Goal: Check status: Check status

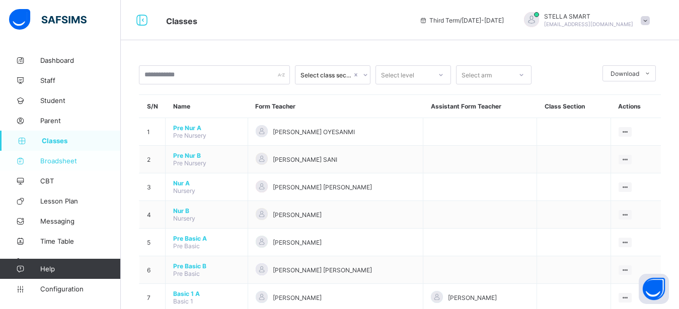
click at [72, 160] on span "Broadsheet" at bounding box center [80, 161] width 81 height 8
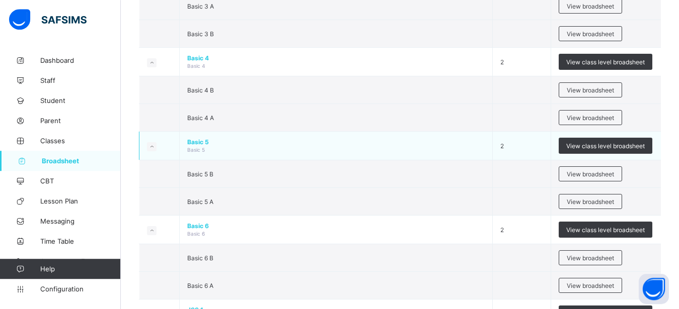
scroll to position [582, 0]
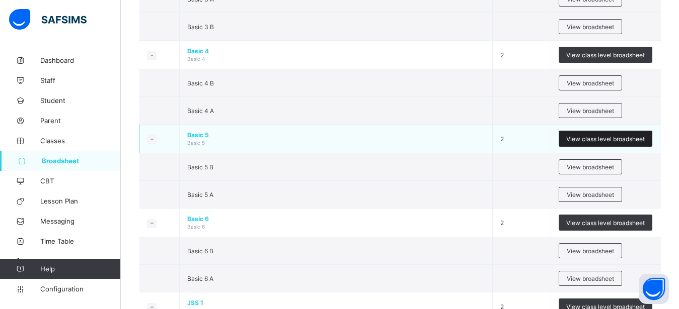
click at [634, 139] on span "View class level broadsheet" at bounding box center [605, 139] width 78 height 8
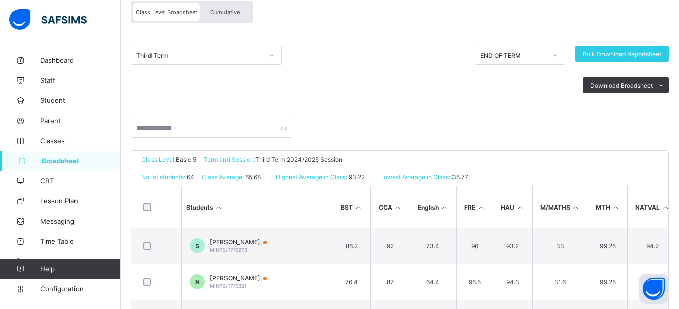
scroll to position [171, 0]
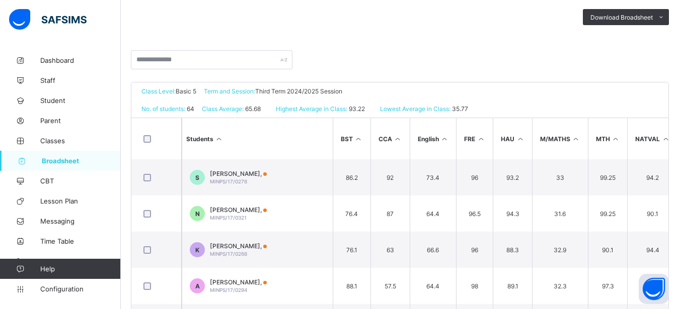
click at [620, 138] on icon at bounding box center [615, 139] width 9 height 8
click at [619, 137] on icon at bounding box center [615, 139] width 9 height 8
click at [357, 38] on div "Third Term END OF TERM Bulk Download Reportsheet Download Broadsheet PDF Excel …" at bounding box center [400, 8] width 538 height 86
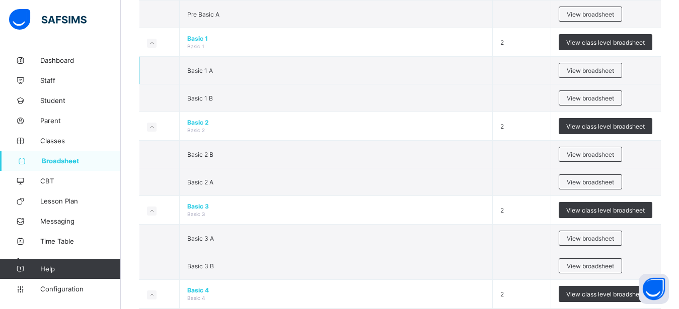
scroll to position [445, 0]
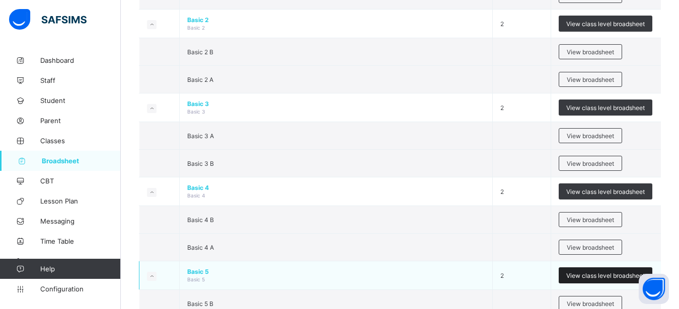
click at [598, 274] on span "View class level broadsheet" at bounding box center [605, 276] width 78 height 8
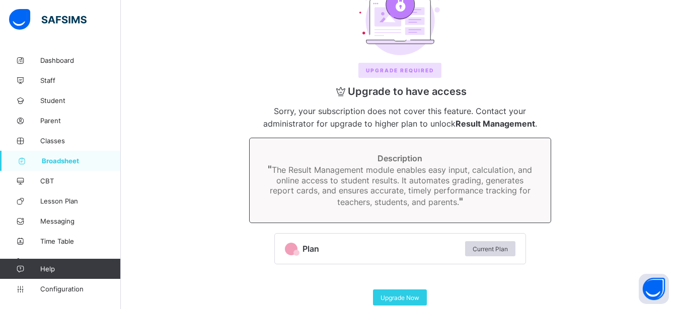
scroll to position [106, 0]
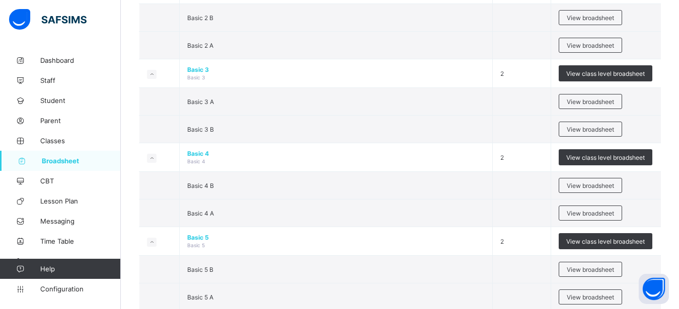
scroll to position [547, 0]
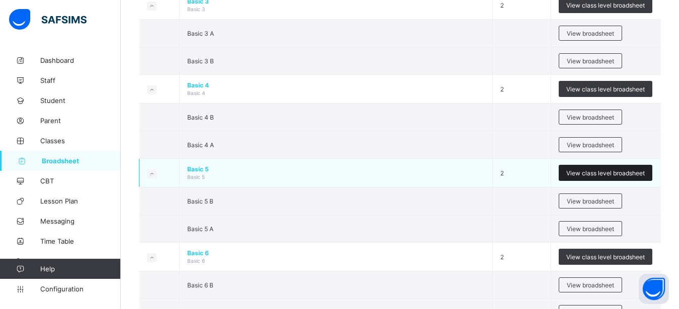
click at [611, 173] on span "View class level broadsheet" at bounding box center [605, 174] width 78 height 8
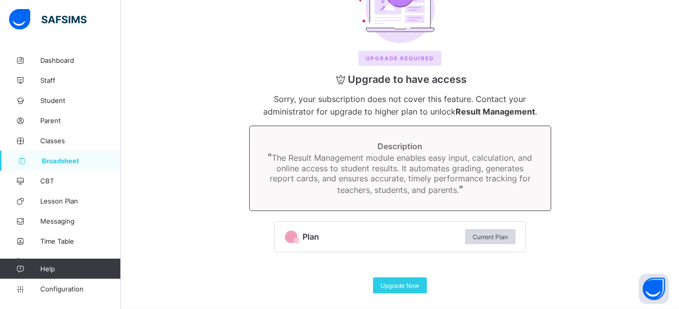
scroll to position [106, 0]
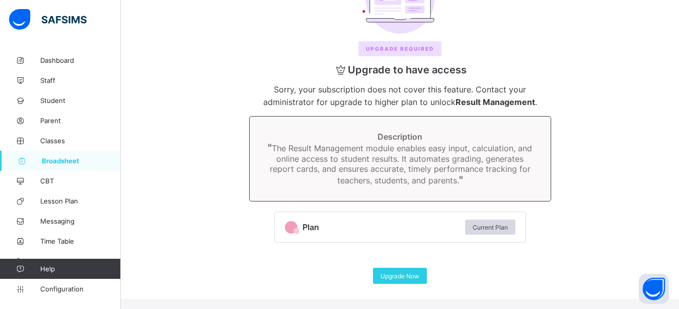
click at [64, 163] on span "Broadsheet" at bounding box center [81, 161] width 79 height 8
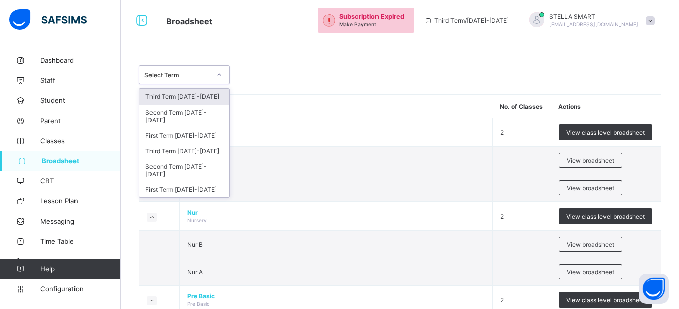
click at [220, 75] on icon at bounding box center [219, 75] width 6 height 10
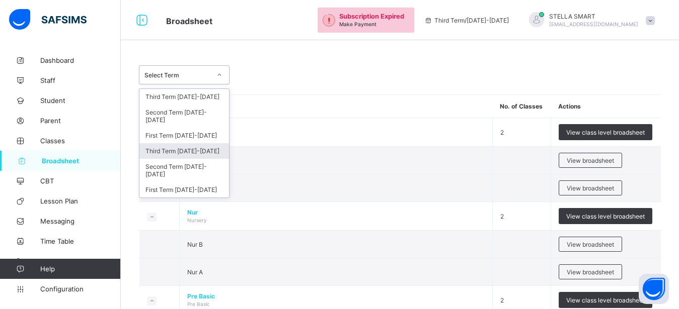
click at [203, 148] on div "Third Term 2024-2025" at bounding box center [184, 151] width 90 height 16
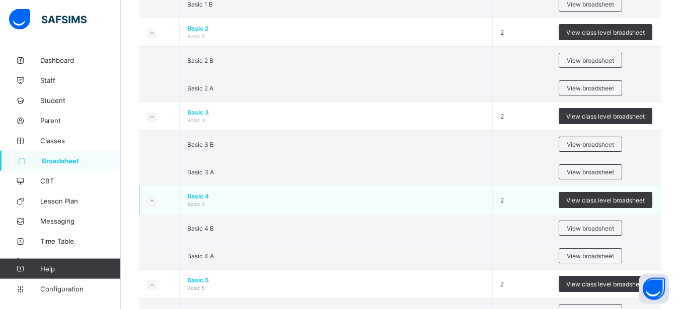
scroll to position [513, 0]
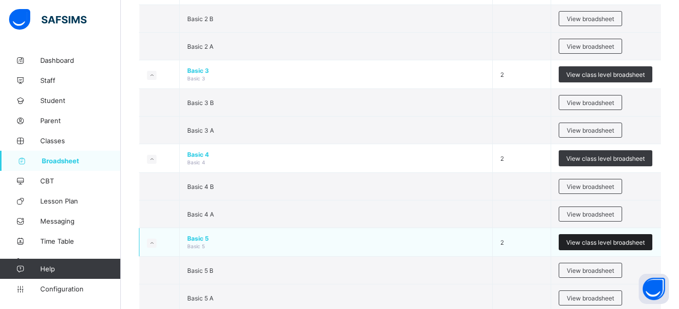
click at [642, 245] on span "View class level broadsheet" at bounding box center [605, 243] width 78 height 8
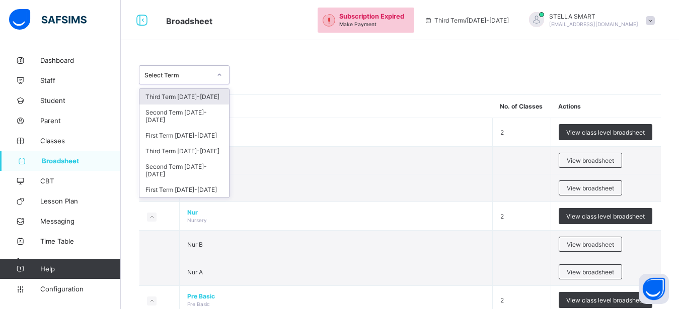
click at [221, 73] on icon at bounding box center [219, 75] width 6 height 10
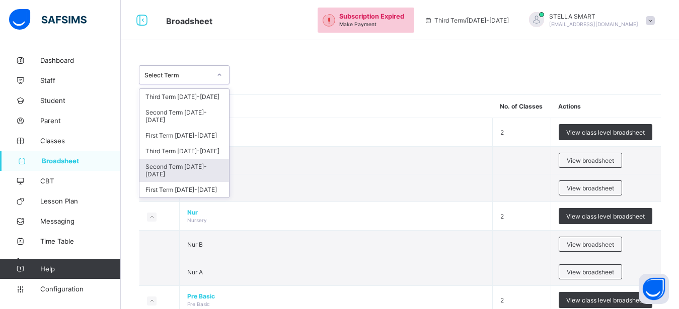
click at [205, 159] on div "Second Term 2024-2025" at bounding box center [184, 170] width 90 height 23
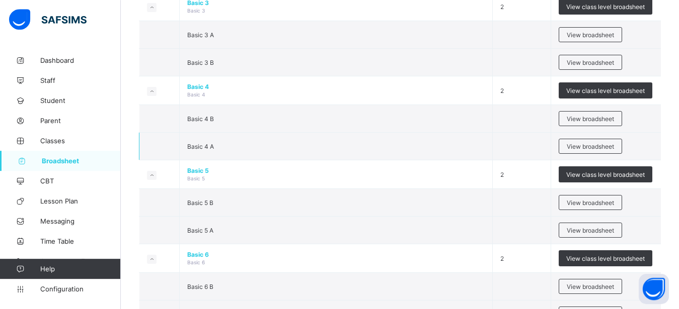
scroll to position [582, 0]
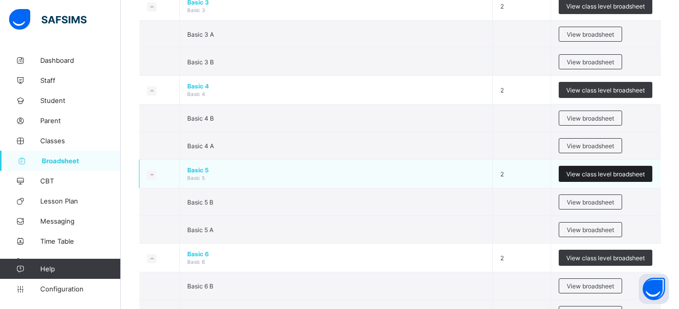
click at [581, 170] on div "View class level broadsheet" at bounding box center [606, 174] width 94 height 16
